Goal: Transaction & Acquisition: Purchase product/service

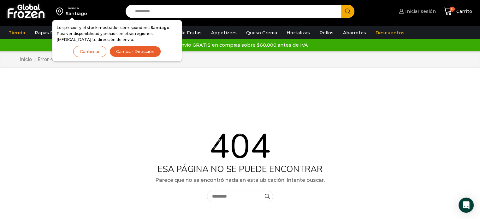
click at [419, 11] on span "Iniciar sesión" at bounding box center [420, 11] width 32 height 6
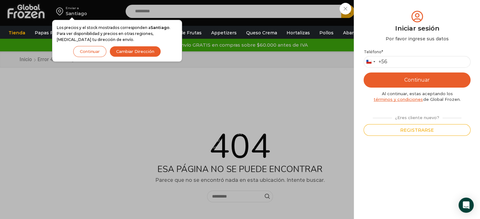
click at [419, 11] on div "Iniciar sesión Por favor ingrese sus datos" at bounding box center [417, 25] width 107 height 33
click at [397, 61] on input "Teléfono *" at bounding box center [417, 62] width 107 height 12
type input "*********"
click at [416, 81] on button "Continuar" at bounding box center [417, 80] width 107 height 15
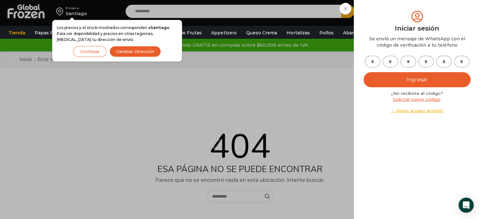
click at [368, 65] on input "text" at bounding box center [372, 62] width 15 height 12
type input "*"
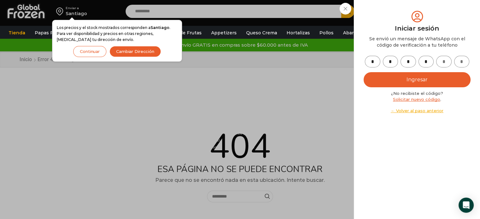
type input "*"
click at [364, 72] on button "Ingresar" at bounding box center [417, 79] width 107 height 15
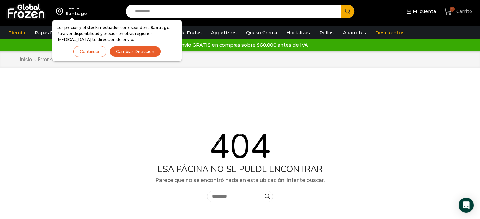
click at [450, 12] on icon at bounding box center [448, 12] width 8 height 8
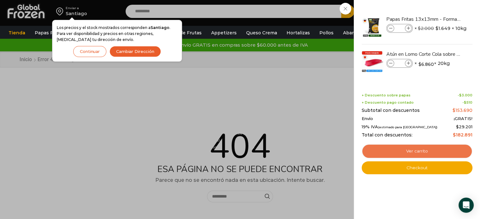
click at [412, 150] on link "Ver carrito" at bounding box center [417, 151] width 111 height 15
click at [422, 150] on link "Ver carrito" at bounding box center [417, 151] width 111 height 15
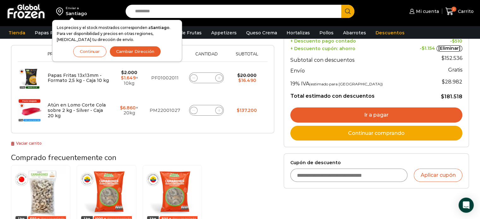
scroll to position [135, 0]
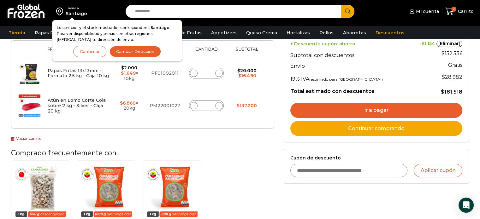
click at [311, 170] on input "Cupón de descuento" at bounding box center [349, 170] width 117 height 13
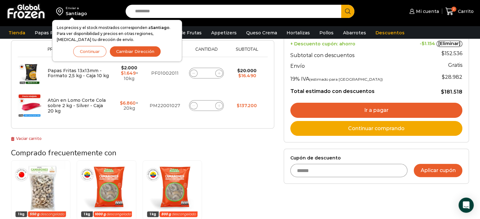
type input "******"
click at [438, 169] on button "Aplicar cupón" at bounding box center [438, 170] width 49 height 13
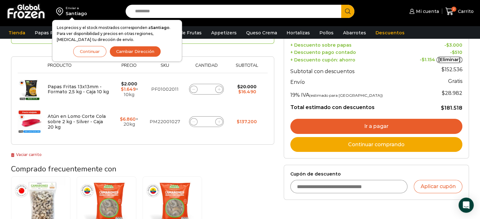
scroll to position [121, 0]
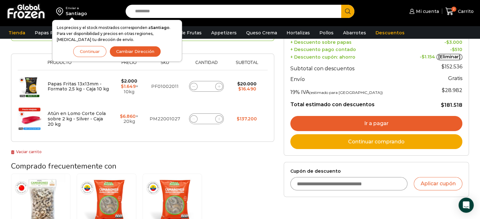
click at [385, 122] on link "Ir a pagar" at bounding box center [377, 123] width 172 height 15
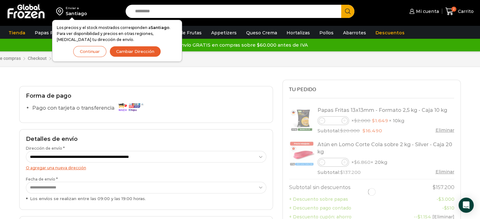
click at [96, 50] on button "Continuar" at bounding box center [89, 51] width 33 height 11
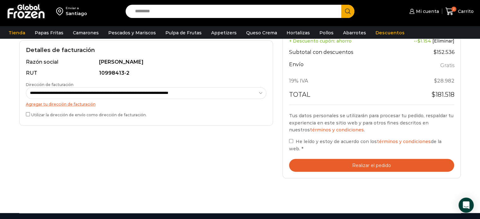
scroll to position [189, 0]
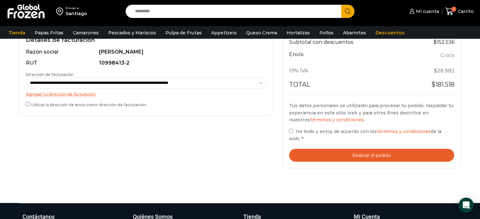
click at [380, 149] on button "Realizar el pedido" at bounding box center [371, 155] width 165 height 13
